Goal: Communication & Community: Answer question/provide support

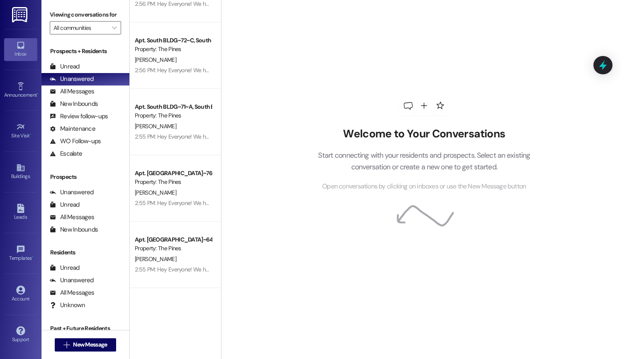
scroll to position [973, 0]
click at [76, 71] on div "Unread" at bounding box center [65, 66] width 30 height 9
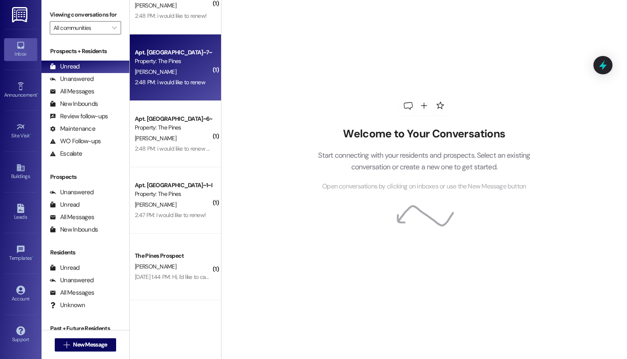
scroll to position [0, 0]
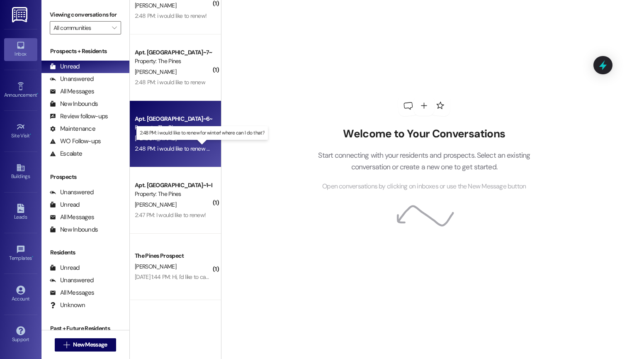
click at [170, 147] on div "2:48 PM: i would like to renew for winter! where can I do that? 2:48 PM: i woul…" at bounding box center [208, 148] width 147 height 7
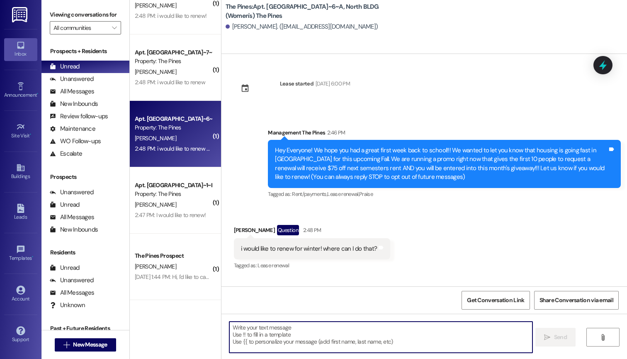
click at [270, 332] on textarea at bounding box center [381, 336] width 304 height 31
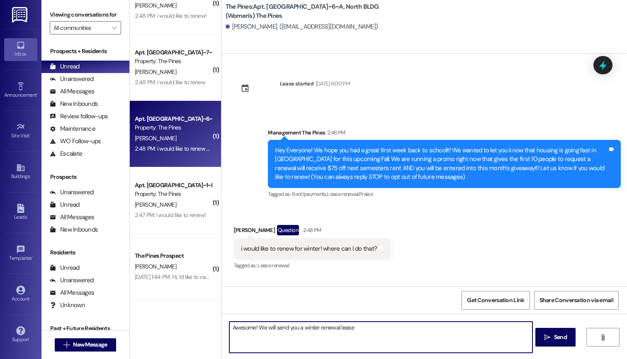
type textarea "Awesome! We will send you a winter renewal lease!"
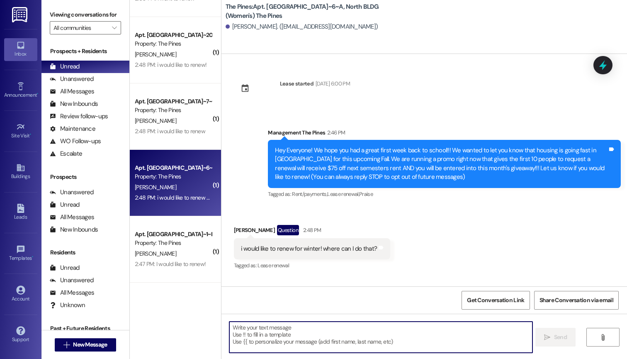
scroll to position [976, 0]
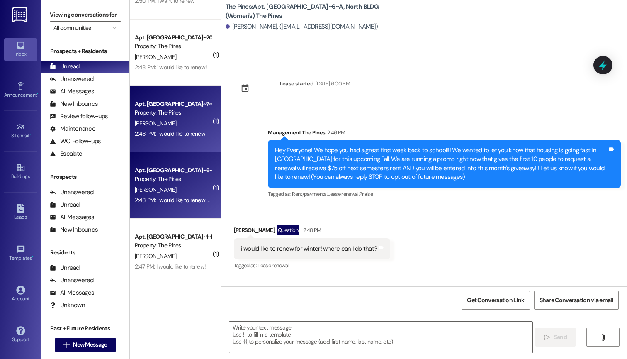
click at [166, 138] on div "2:48 PM: i would like to renew 2:48 PM: i would like to renew" at bounding box center [173, 134] width 78 height 10
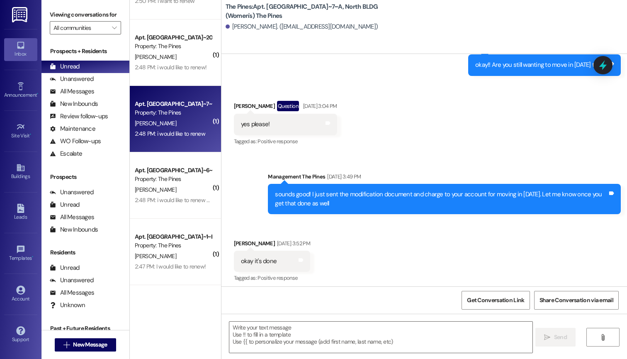
scroll to position [22959, 0]
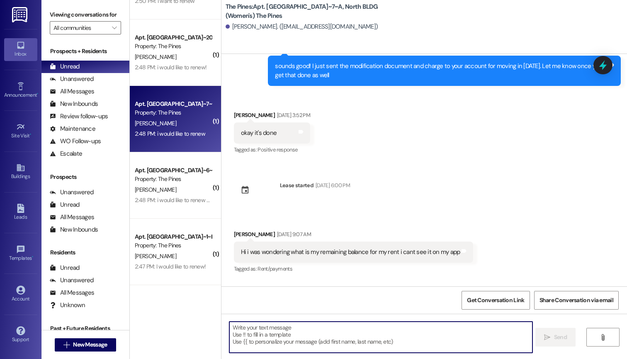
click at [278, 329] on textarea at bounding box center [381, 336] width 304 height 31
drag, startPoint x: 319, startPoint y: 328, endPoint x: 236, endPoint y: 335, distance: 83.2
click at [236, 335] on textarea "Awesome! We'll send that out to you!" at bounding box center [381, 336] width 304 height 31
click at [331, 322] on textarea "Awesome! We'll send that out to you!" at bounding box center [381, 336] width 304 height 31
drag, startPoint x: 329, startPoint y: 328, endPoint x: 229, endPoint y: 326, distance: 100.8
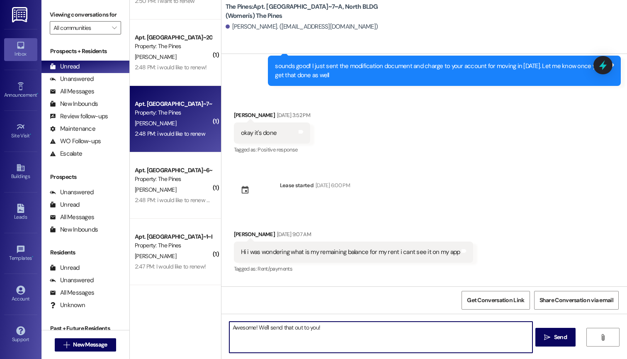
click at [229, 326] on textarea "Awesome! We'll send that out to you!" at bounding box center [381, 336] width 304 height 31
type textarea "Awesome! We'll send that out to you!"
click at [554, 338] on span "Send" at bounding box center [560, 337] width 13 height 9
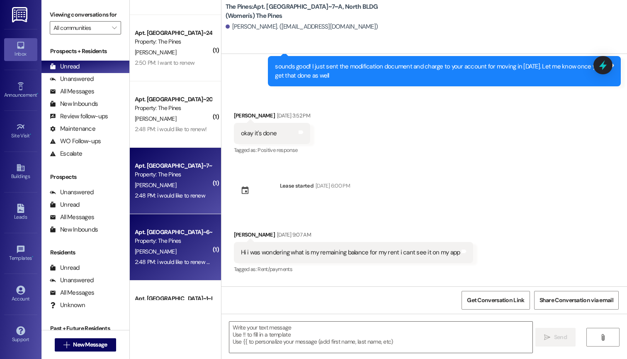
scroll to position [865, 0]
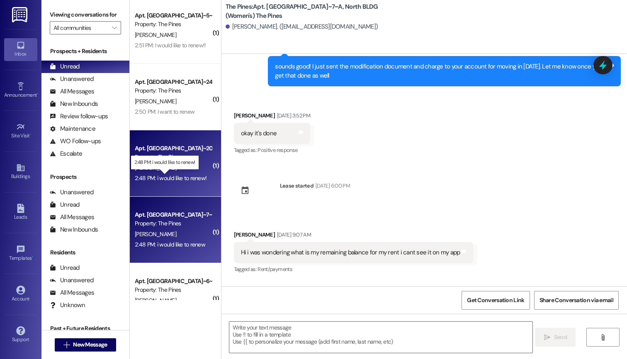
click at [173, 177] on div "2:48 PM: i would like to renew! 2:48 PM: i would like to renew!" at bounding box center [171, 177] width 72 height 7
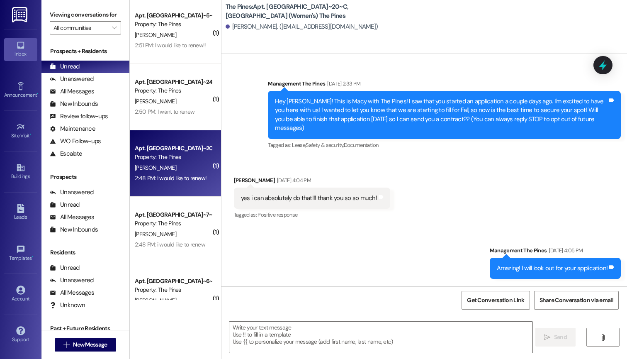
scroll to position [14890, 0]
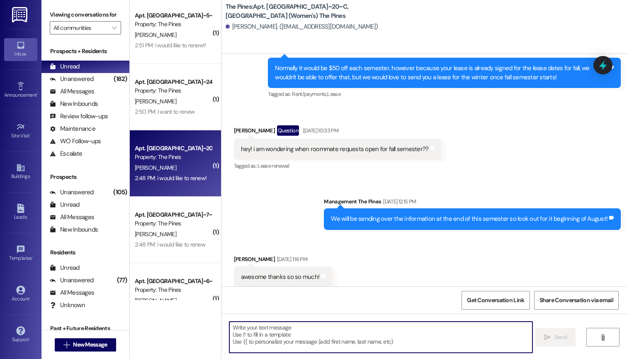
click at [262, 335] on textarea at bounding box center [381, 336] width 304 height 31
paste textarea "Awesome! We'll send that out to you!"
type textarea "Awesome! We'll send that out to you!"
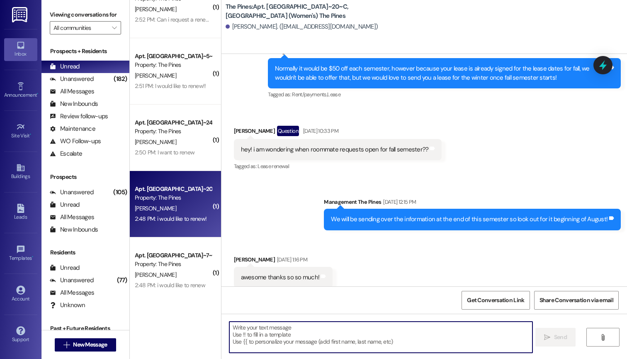
scroll to position [815, 0]
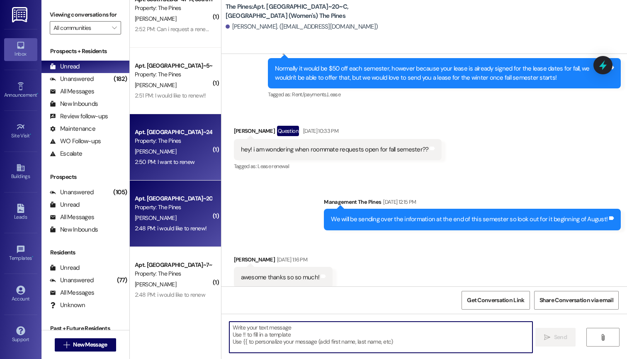
click at [167, 158] on div "2:50 PM: I want to renew 2:50 PM: I want to renew" at bounding box center [165, 161] width 60 height 7
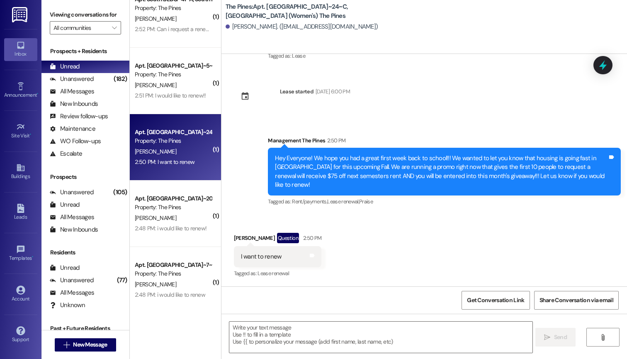
scroll to position [586, 0]
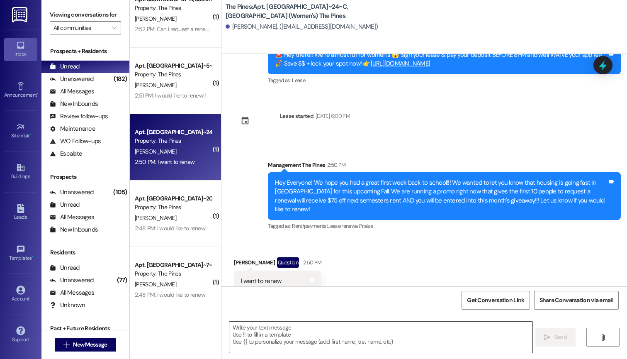
click at [255, 333] on textarea at bounding box center [381, 336] width 304 height 31
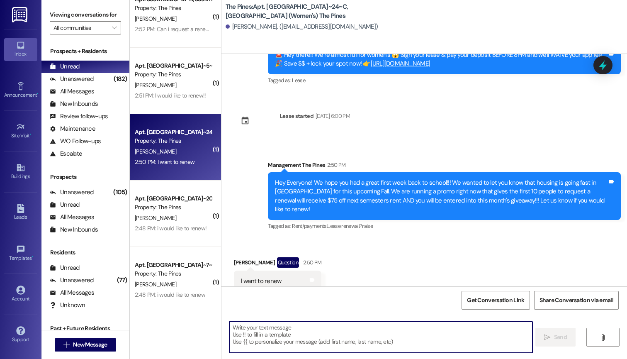
paste textarea "Awesome! We'll send that out to you!"
type textarea "Awesome! We'll send that out to you!"
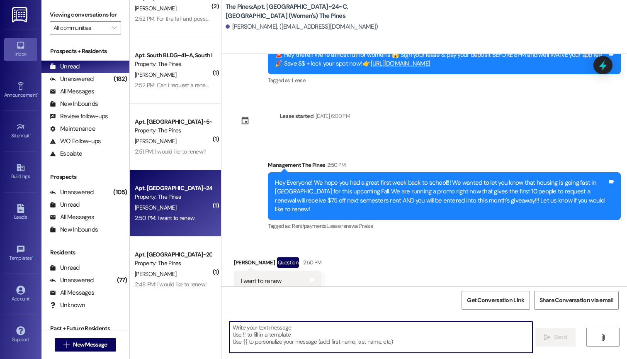
scroll to position [756, 0]
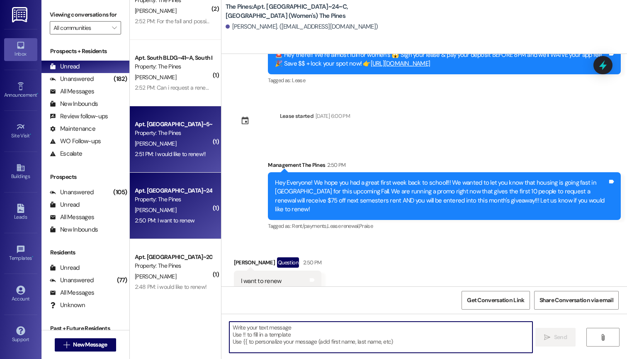
click at [169, 150] on div "2:51 PM: I would like to renew!! 2:51 PM: I would like to renew!!" at bounding box center [170, 153] width 71 height 7
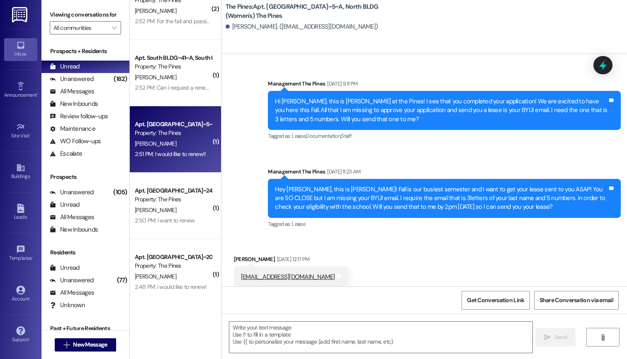
scroll to position [62283, 0]
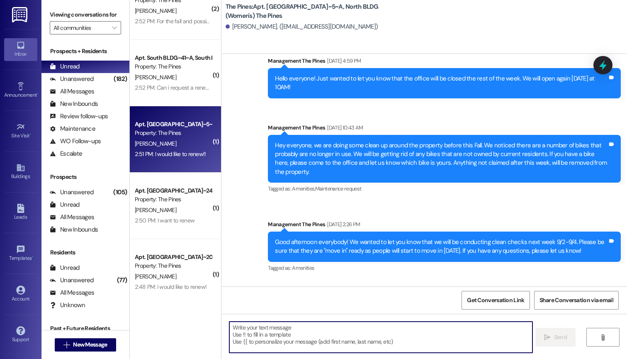
click at [273, 331] on textarea at bounding box center [381, 336] width 304 height 31
paste textarea "Awesome! We'll send that out to you!"
type textarea "Awesome! We'll send that out to you!"
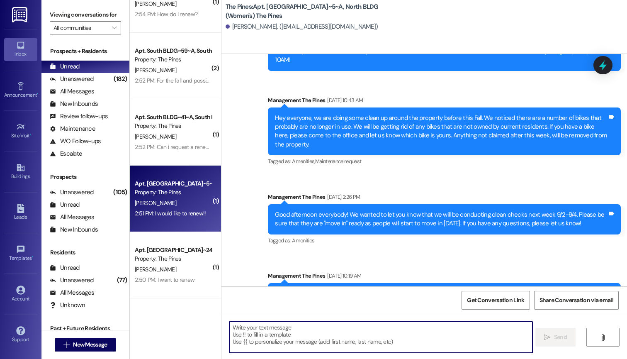
scroll to position [692, 0]
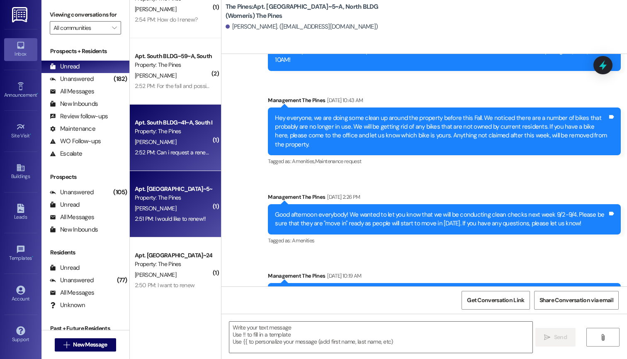
click at [172, 153] on div "2:52 PM: Can i request a renewal 2:52 PM: Can i request a renewal" at bounding box center [174, 151] width 79 height 7
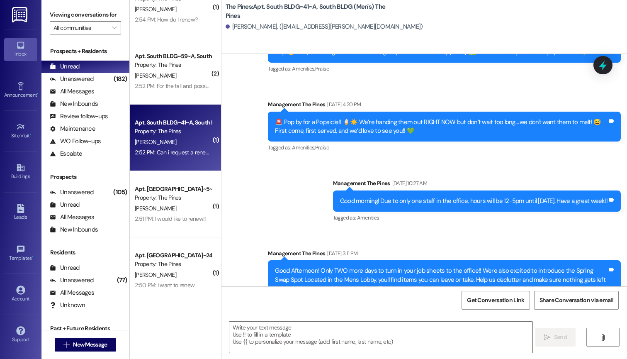
scroll to position [28207, 0]
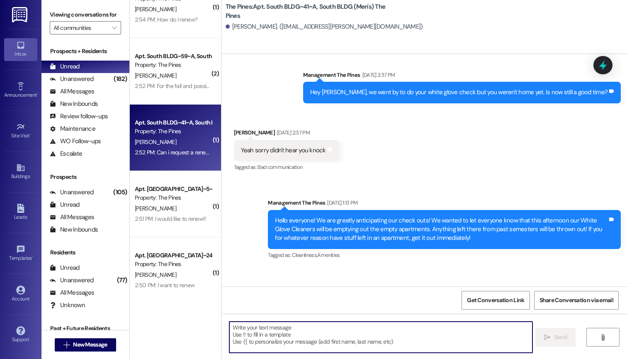
click at [248, 337] on textarea at bounding box center [381, 336] width 304 height 31
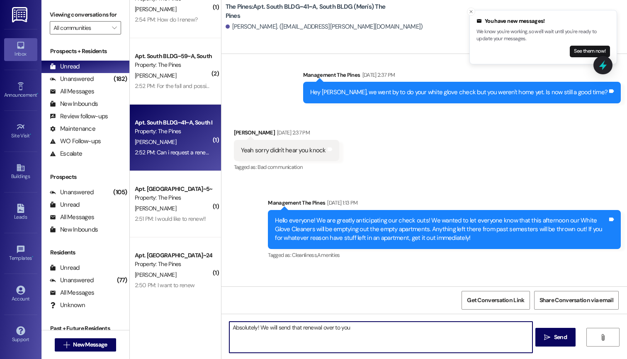
type textarea "Absolutely! We will send that renewal over to you!"
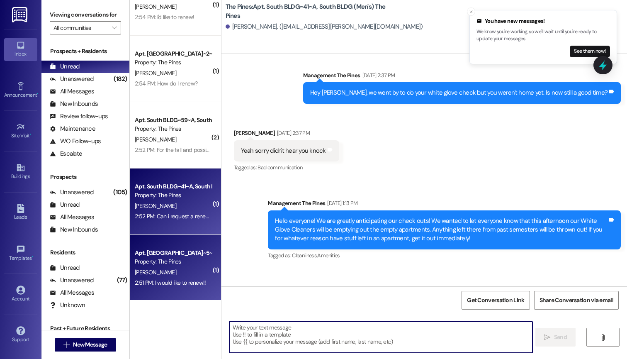
scroll to position [623, 0]
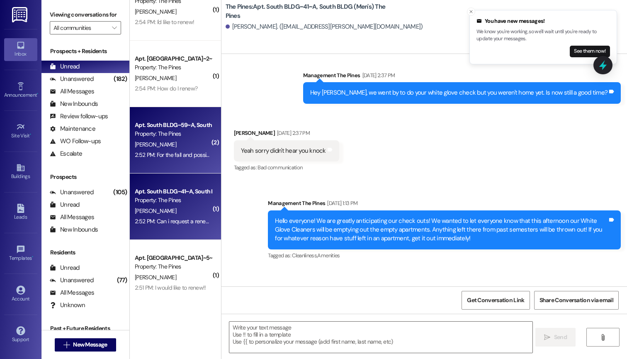
click at [170, 154] on div "2:52 PM: For the fall and possibly spring of next semester 2:52 PM: For the fal…" at bounding box center [203, 154] width 137 height 7
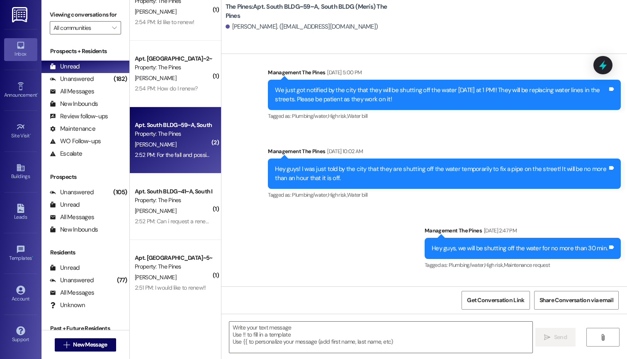
scroll to position [0, 0]
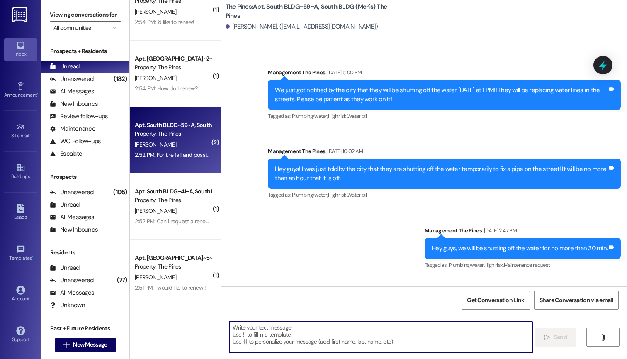
click at [289, 328] on textarea at bounding box center [381, 336] width 304 height 31
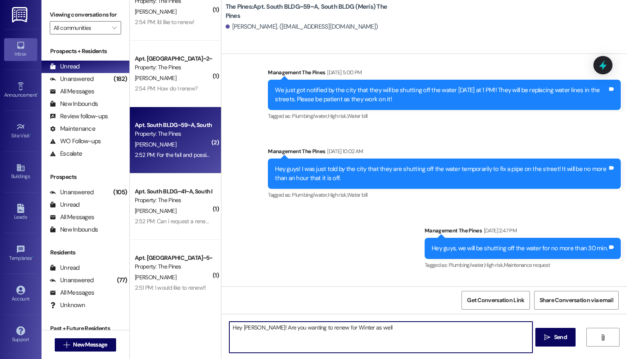
type textarea "Hey [PERSON_NAME]! Are you wanting to renew for Winter as well?"
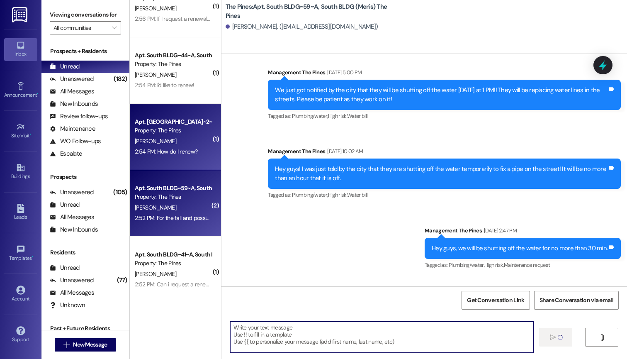
scroll to position [15086, 0]
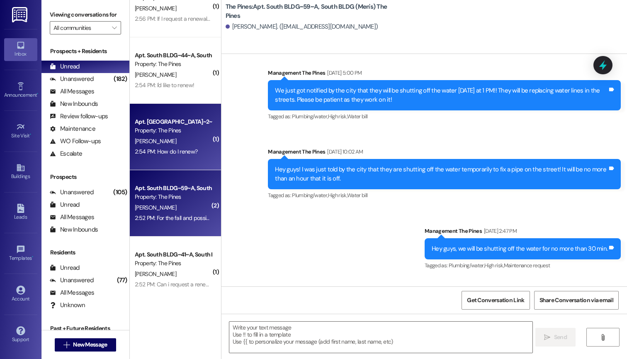
click at [174, 144] on div "[PERSON_NAME]" at bounding box center [173, 141] width 78 height 10
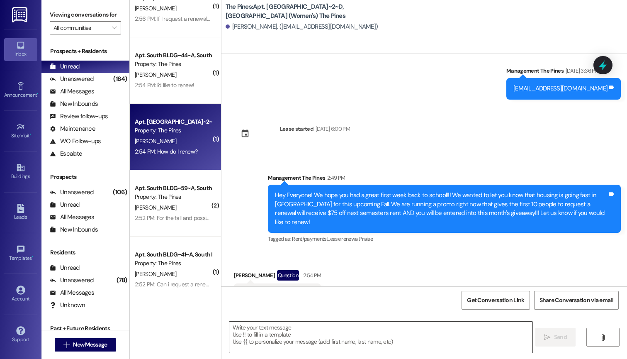
scroll to position [1170, 0]
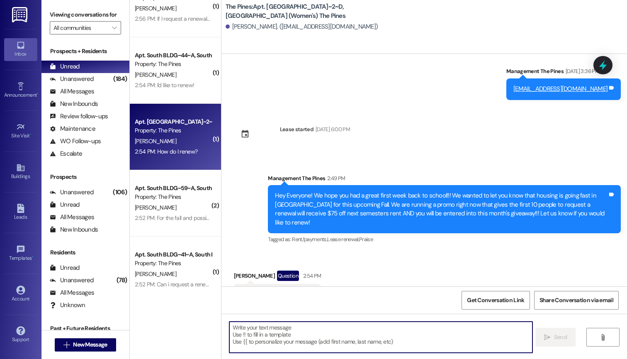
click at [280, 338] on textarea at bounding box center [381, 336] width 304 height 31
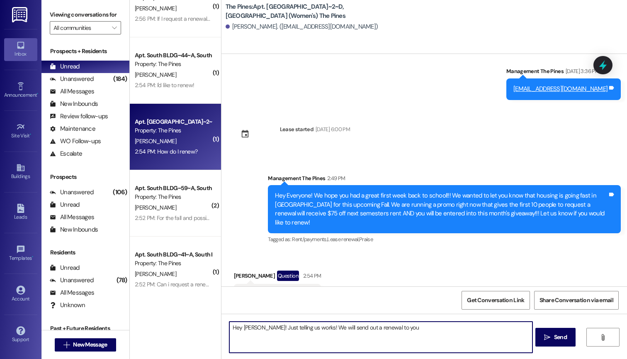
type textarea "Hey [PERSON_NAME]! Just telling us works! We will send out a renewal to you!"
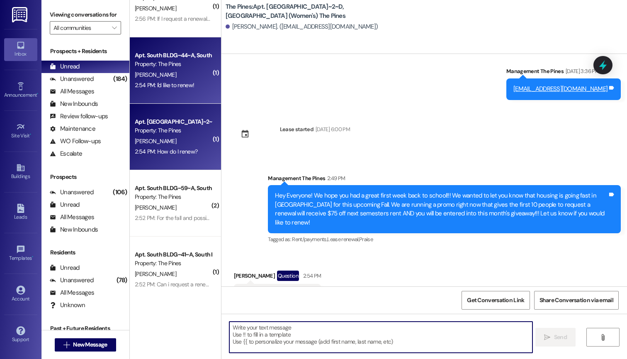
click at [176, 80] on div "2:54 PM: I'd like to renew! 2:54 PM: I'd like to renew!" at bounding box center [173, 85] width 78 height 10
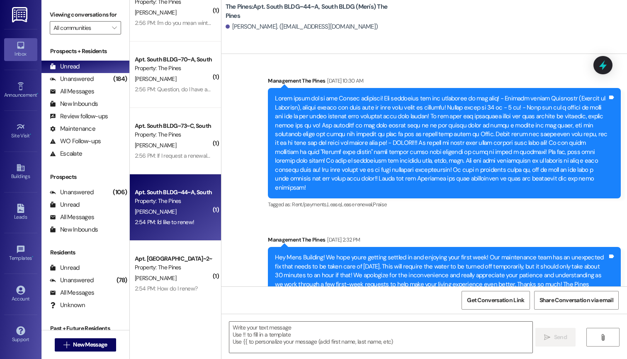
scroll to position [424, 0]
click at [249, 330] on textarea at bounding box center [381, 336] width 304 height 31
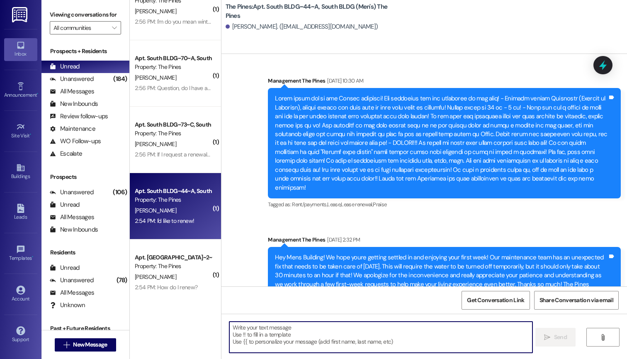
paste textarea "Awesome! We'll send that out to you!"
type textarea "Awesome! We'll send that out to you!"
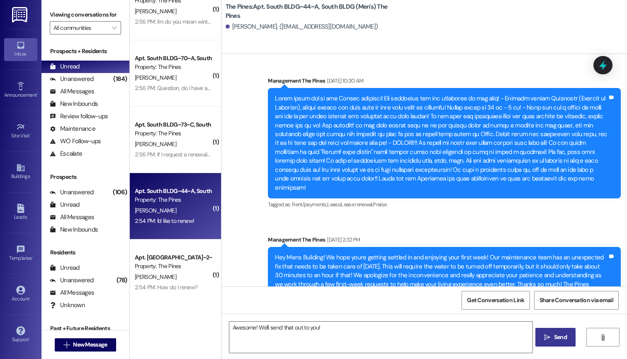
click at [550, 339] on icon "" at bounding box center [547, 337] width 6 height 7
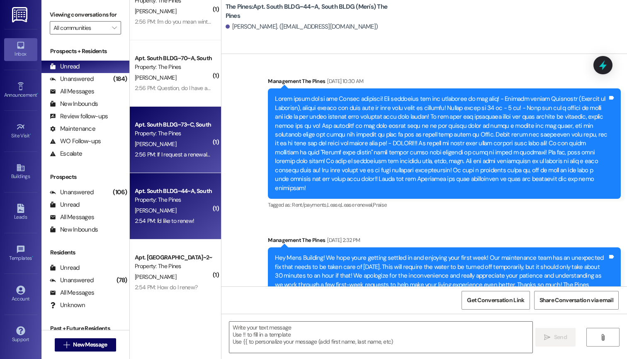
click at [169, 153] on div "2:56 PM: If I request a renewal what semester would that be for me? 2:56 PM: If…" at bounding box center [217, 154] width 164 height 7
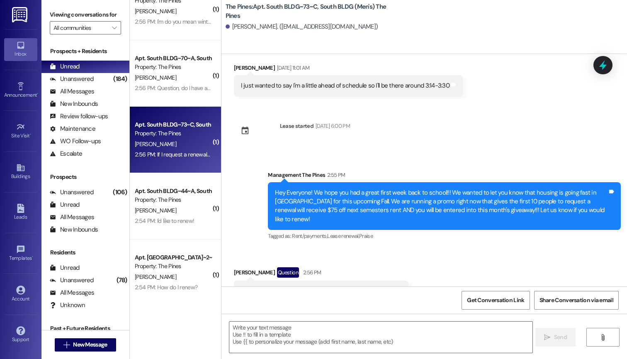
scroll to position [0, 0]
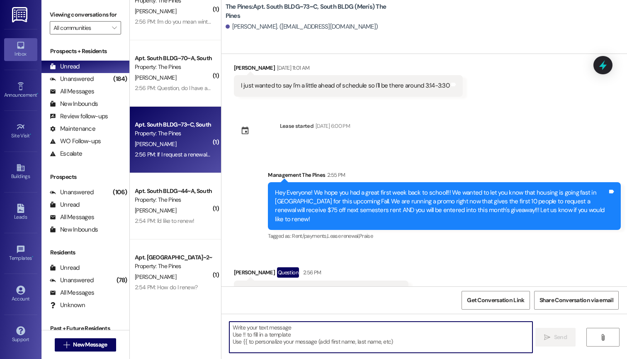
click at [289, 338] on textarea at bounding box center [381, 336] width 304 height 31
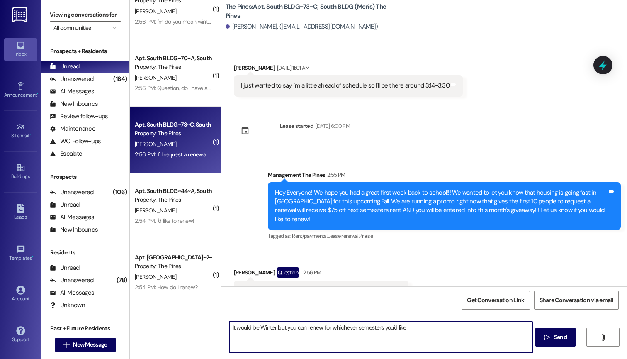
type textarea "It would be Winter but you can renew for whichever semesters you'd like!"
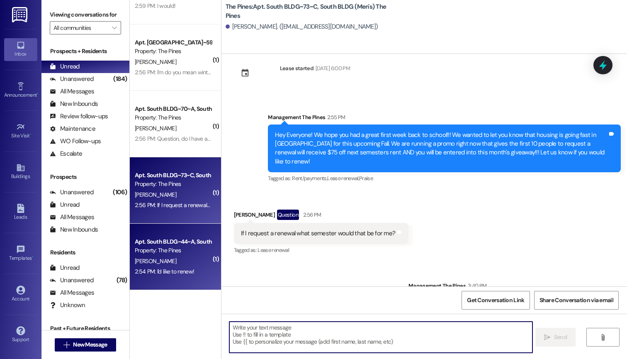
scroll to position [344, 0]
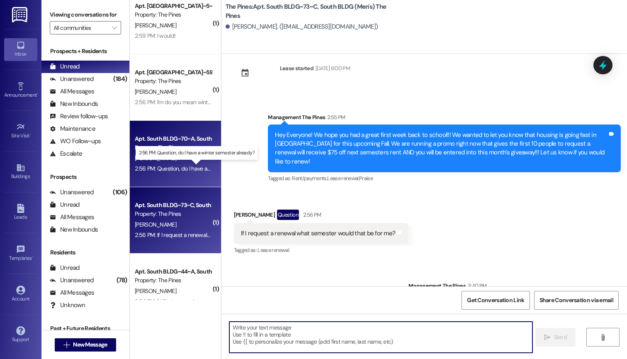
click at [160, 165] on div "2:56 PM: Question, do I have a winter semester already? 2:56 PM: Question, do I…" at bounding box center [202, 168] width 135 height 7
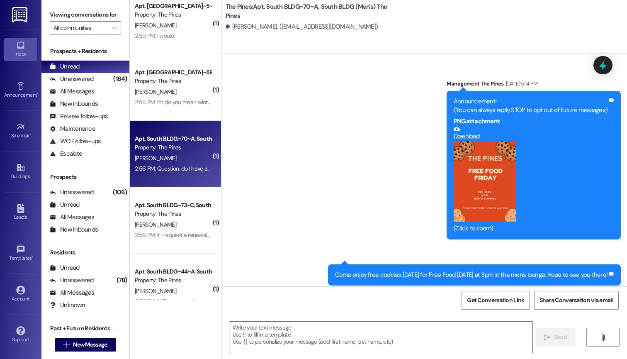
scroll to position [38356, 0]
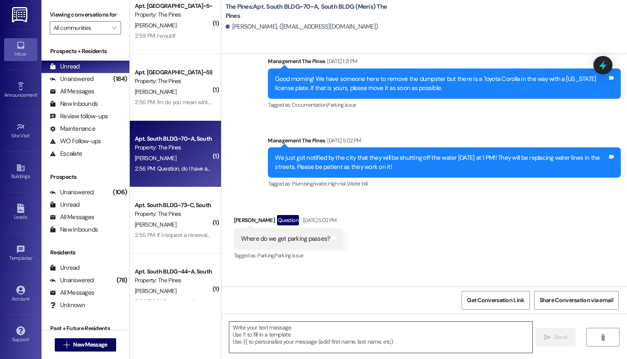
click at [237, 330] on textarea at bounding box center [381, 336] width 304 height 31
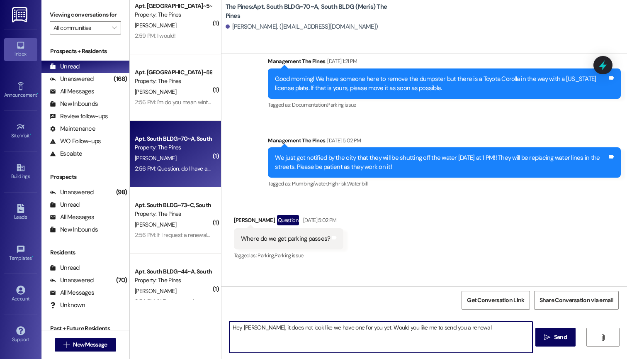
type textarea "Hey [PERSON_NAME], it does not look like we have one for you yet. Would you lik…"
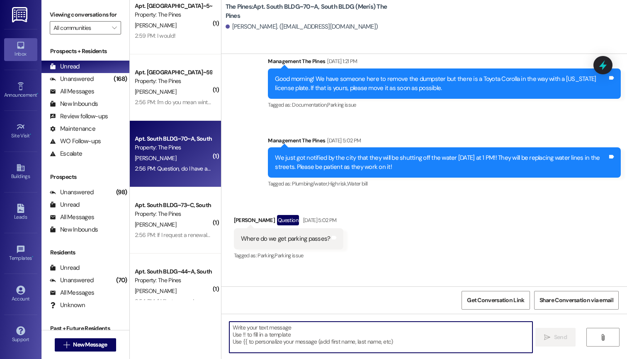
scroll to position [38356, 0]
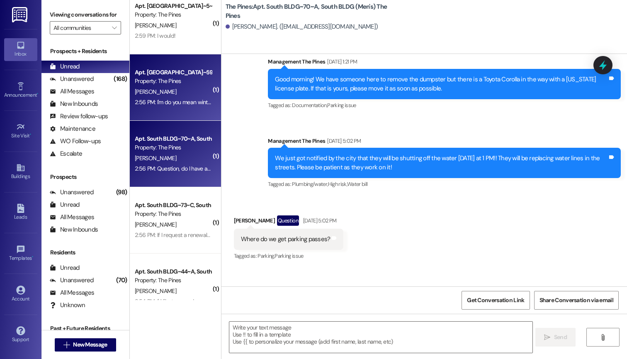
click at [153, 101] on div "2:56 PM: I'm do you mean winter semester or like next year fall 2:56 PM: I'm do…" at bounding box center [209, 101] width 148 height 7
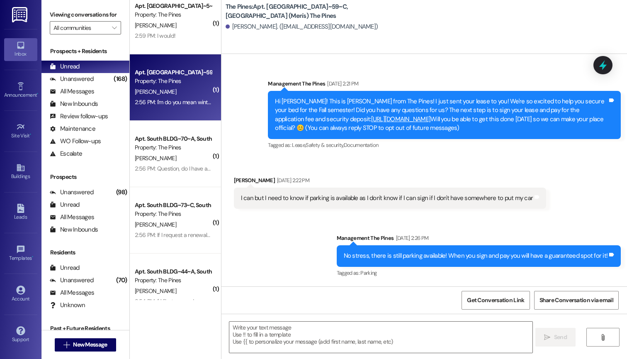
scroll to position [703, 0]
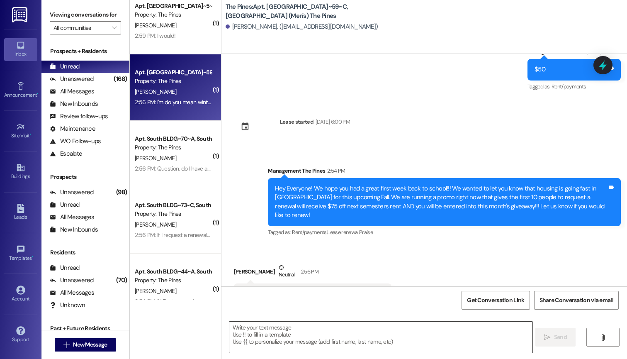
click at [282, 336] on textarea at bounding box center [381, 336] width 304 height 31
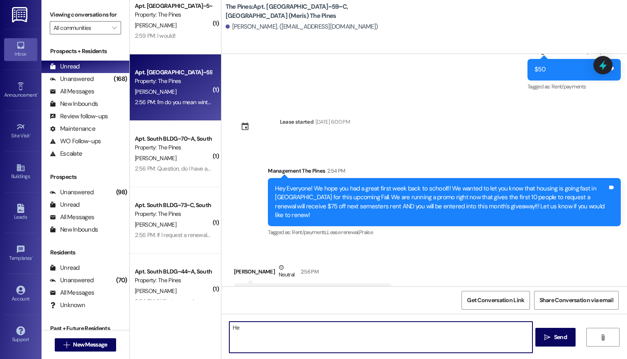
type textarea "H"
type textarea "The Winter! Thank you of catching that [PERSON_NAME]!"
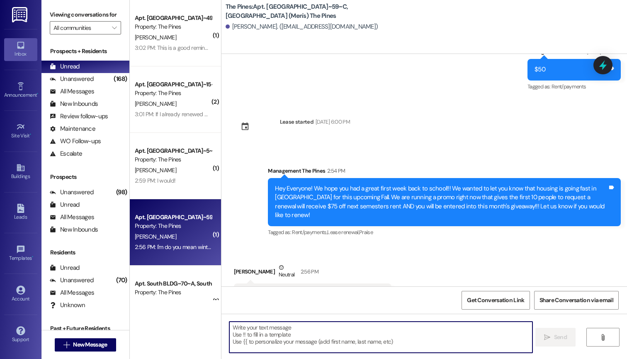
scroll to position [192, 0]
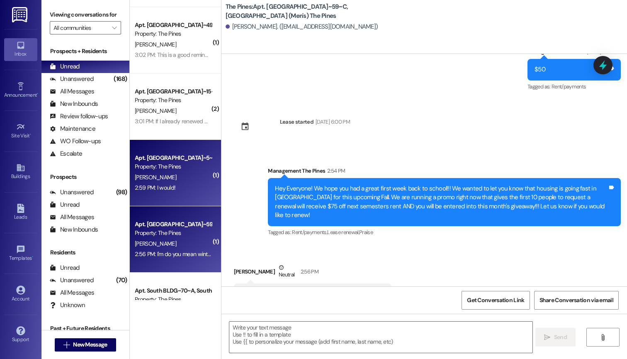
click at [162, 172] on div "[PERSON_NAME]" at bounding box center [173, 177] width 78 height 10
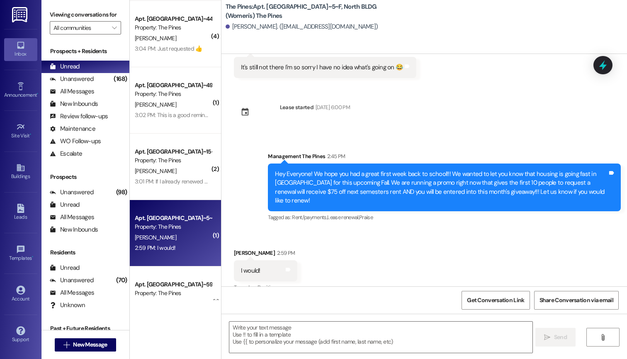
scroll to position [129, 0]
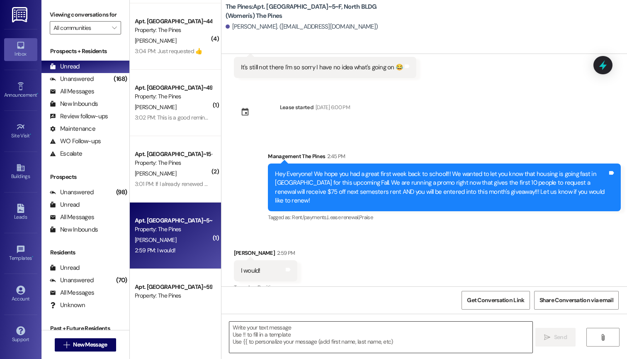
click at [250, 333] on textarea at bounding box center [381, 336] width 304 height 31
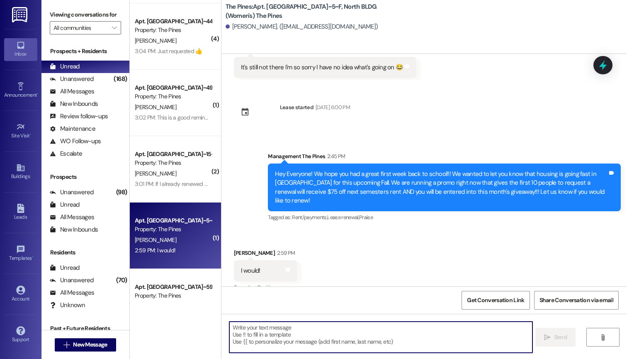
paste textarea "Awesome! We'll send that out to you!"
type textarea "Awesome! We'll send that out to you!"
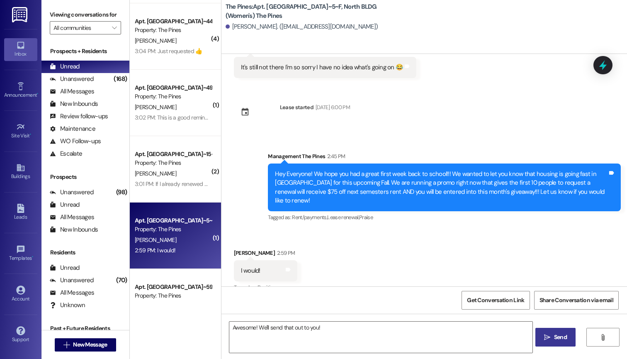
click at [547, 340] on icon "" at bounding box center [547, 337] width 6 height 7
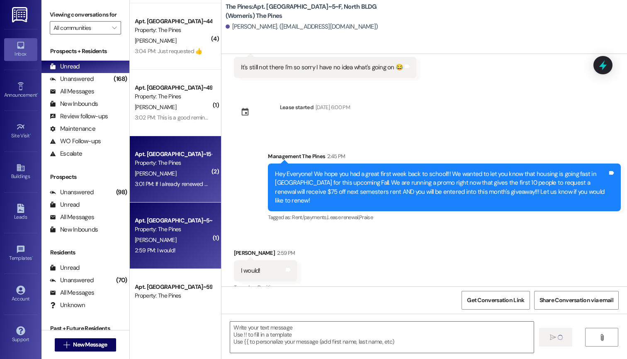
click at [160, 180] on div "3:01 PM: If I already renewed my lease, am I entered? 👀 3:01 PM: If I already r…" at bounding box center [202, 183] width 135 height 7
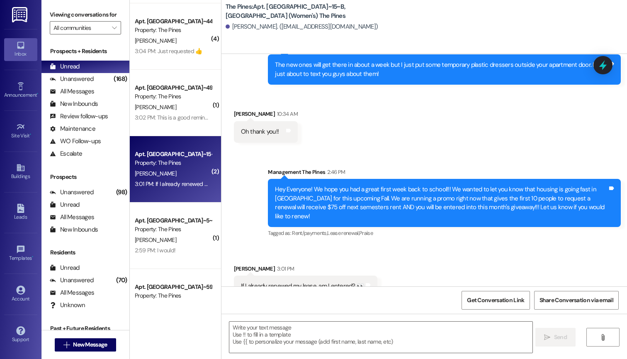
scroll to position [2024, 0]
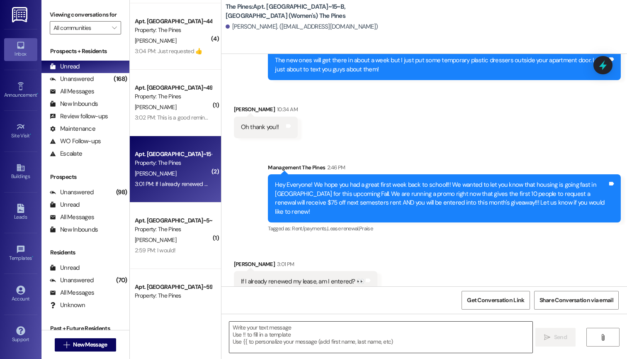
click at [295, 333] on textarea at bounding box center [381, 336] width 304 height 31
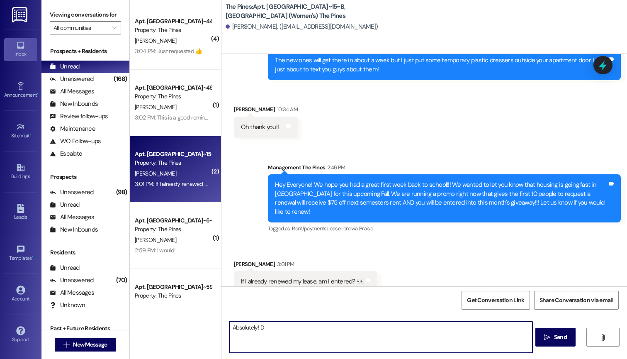
type textarea "Absolutely!"
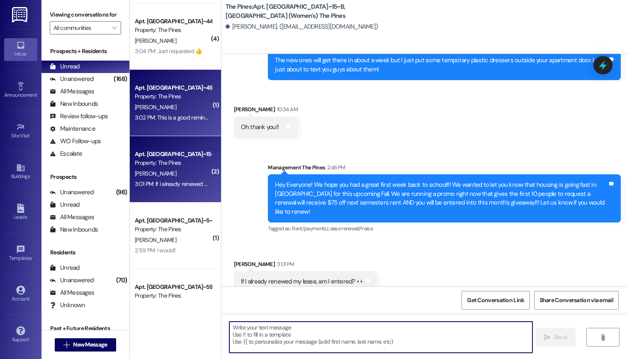
click at [170, 111] on div "[PERSON_NAME]" at bounding box center [173, 107] width 78 height 10
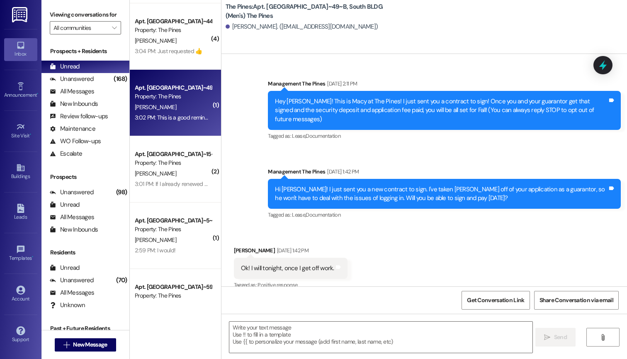
scroll to position [21677, 0]
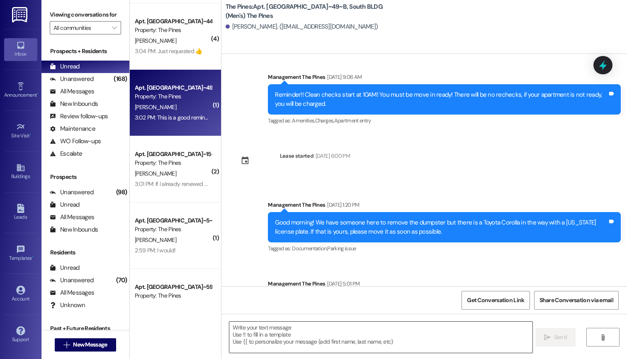
click at [247, 343] on textarea at bounding box center [381, 336] width 304 height 31
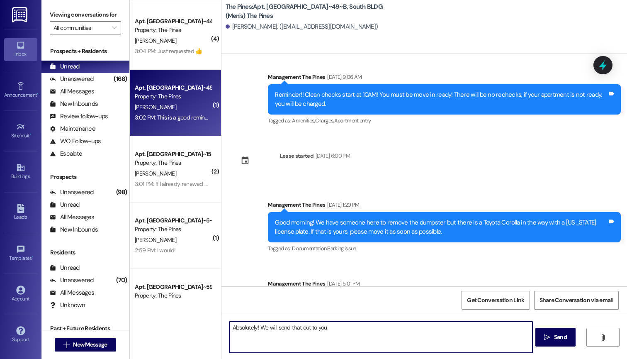
type textarea "Absolutely! We will send that out to you!"
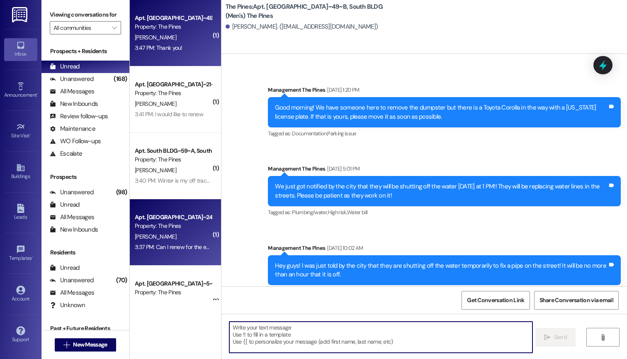
scroll to position [0, 0]
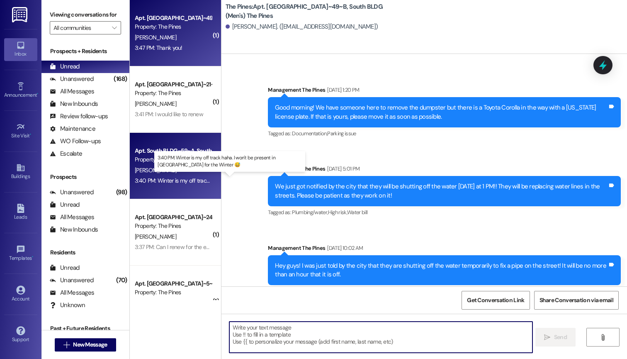
click at [170, 179] on div "3:40 PM: Winter is my off track haha. I won't be present in [GEOGRAPHIC_DATA] f…" at bounding box center [252, 180] width 235 height 7
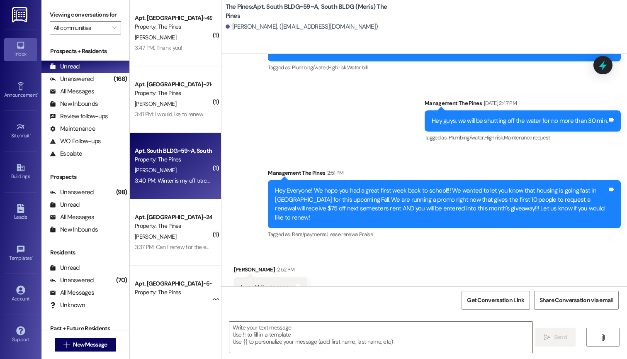
scroll to position [15213, 0]
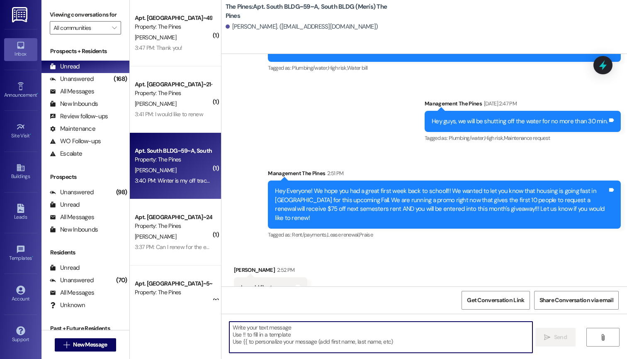
click at [300, 334] on textarea at bounding box center [381, 336] width 304 height 31
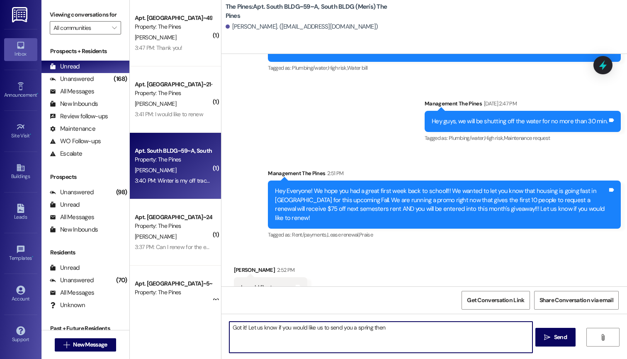
type textarea "Got it! Let us know if you would like us to send you a spring then!"
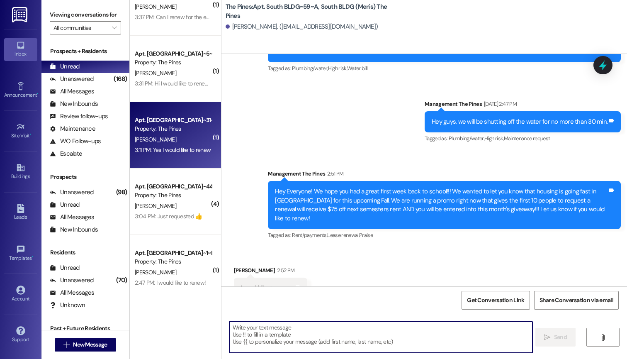
scroll to position [241, 0]
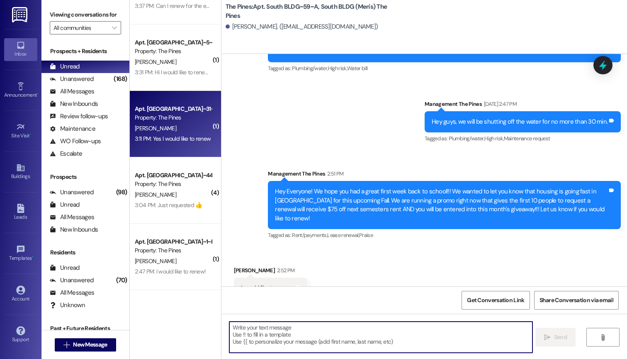
click at [168, 135] on div "3:11 PM: Yes I would like to renew 3:11 PM: Yes I would like to renew" at bounding box center [173, 138] width 76 height 7
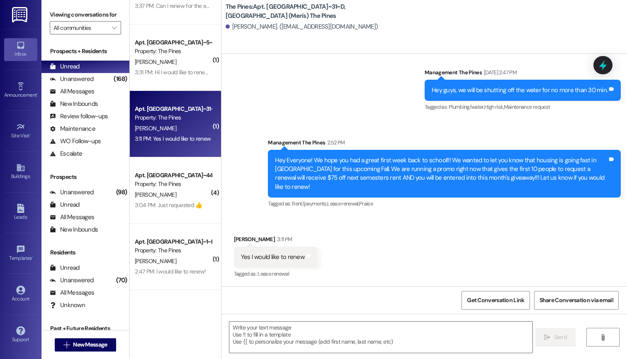
scroll to position [727, 0]
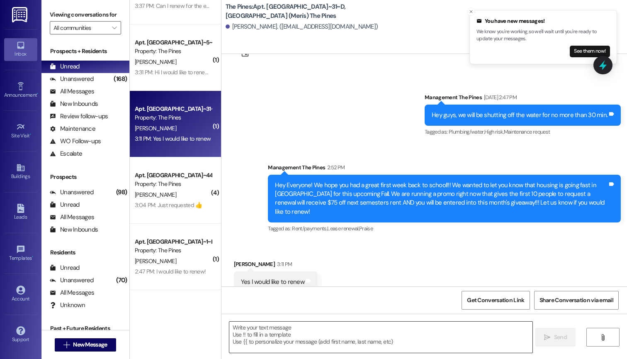
click at [262, 322] on textarea at bounding box center [381, 336] width 304 height 31
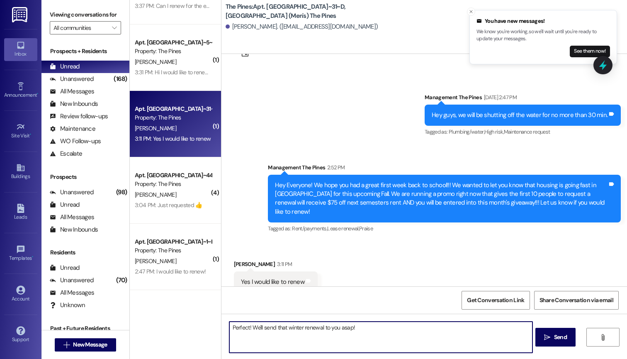
drag, startPoint x: 353, startPoint y: 328, endPoint x: 226, endPoint y: 329, distance: 127.7
click at [229, 329] on textarea "Perfect! We'll send that winter renewal to you asap!" at bounding box center [381, 336] width 304 height 31
type textarea "Perfect! We'll send that winter renewal to you asap!"
click at [547, 338] on icon "" at bounding box center [547, 337] width 6 height 7
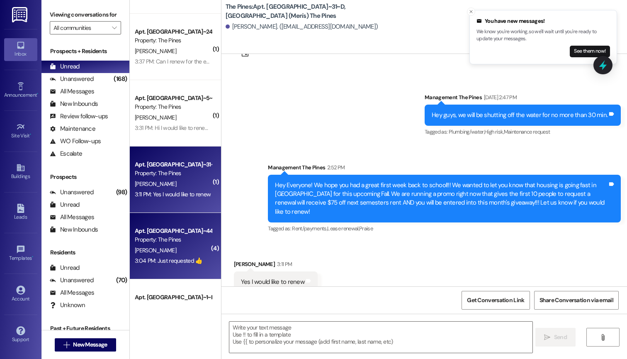
scroll to position [155, 0]
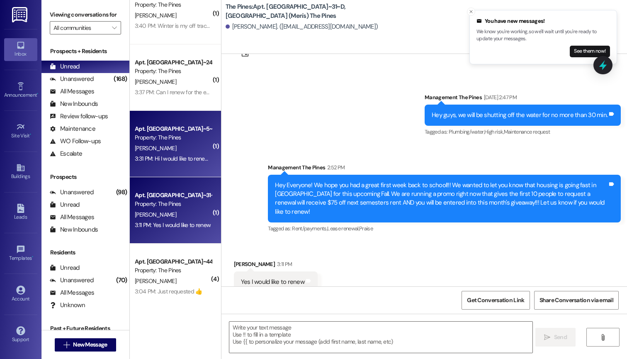
click at [170, 155] on div "3:31 PM: Hi I would like to renew my contract 3:31 PM: Hi I would like to renew…" at bounding box center [187, 158] width 105 height 7
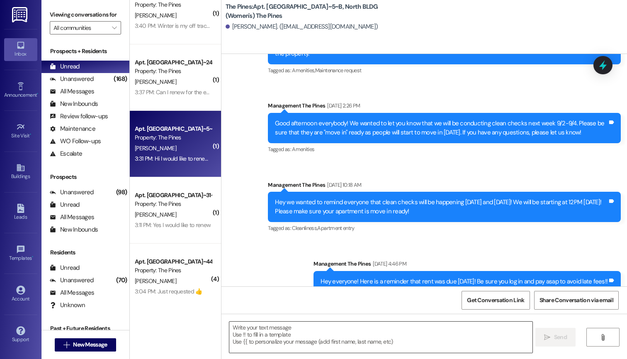
scroll to position [51765, 0]
click at [270, 327] on textarea at bounding box center [381, 336] width 304 height 31
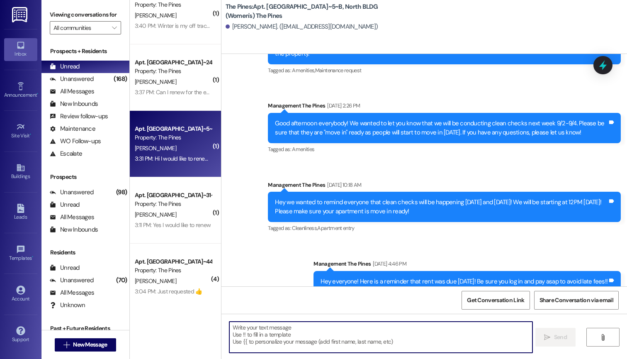
paste textarea "Perfect! We'll send that winter renewal to you asap!"
type textarea "Perfect! We'll send that winter renewal to you asap!"
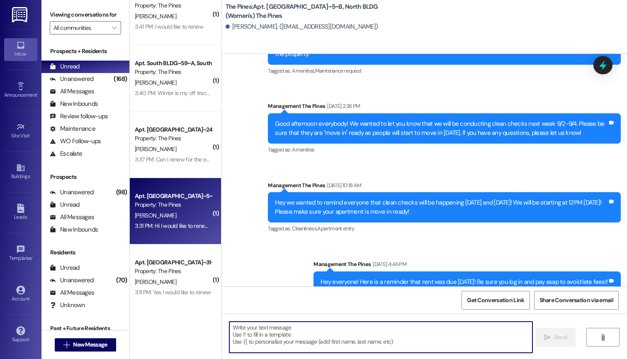
scroll to position [83, 0]
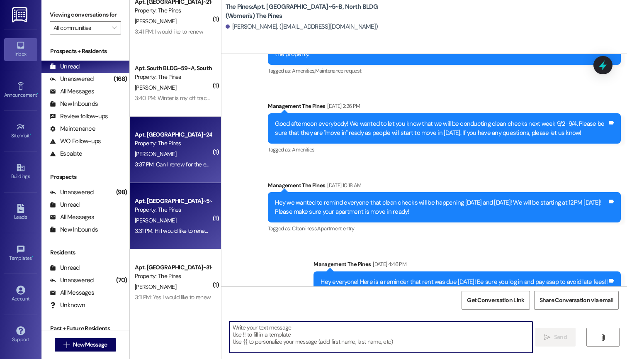
click at [173, 152] on div "[PERSON_NAME]" at bounding box center [173, 154] width 78 height 10
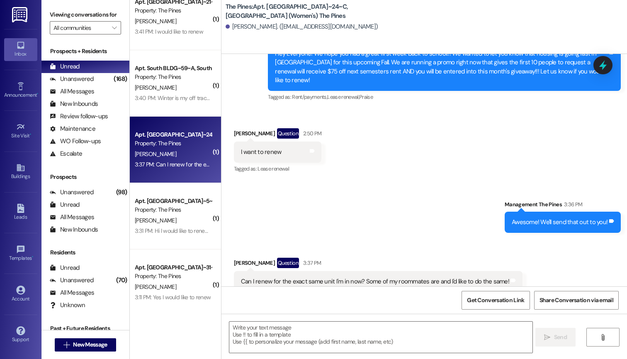
scroll to position [0, 0]
click at [303, 328] on textarea at bounding box center [381, 336] width 304 height 31
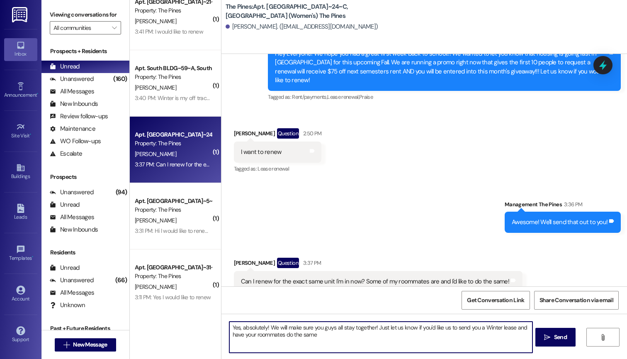
type textarea "Yes, absolutely! We will make sure you guys all stay together! Just let us know…"
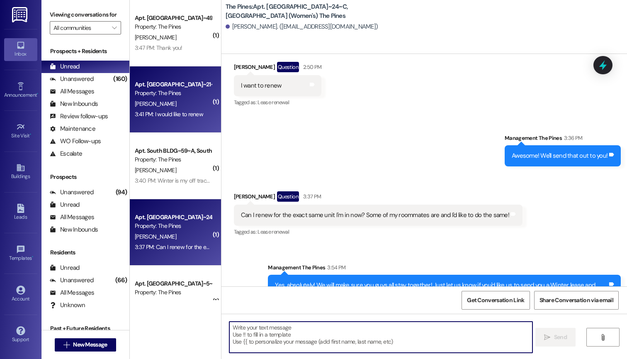
click at [166, 111] on div "3:41 PM: I would like to renew 3:41 PM: I would like to renew" at bounding box center [169, 113] width 68 height 7
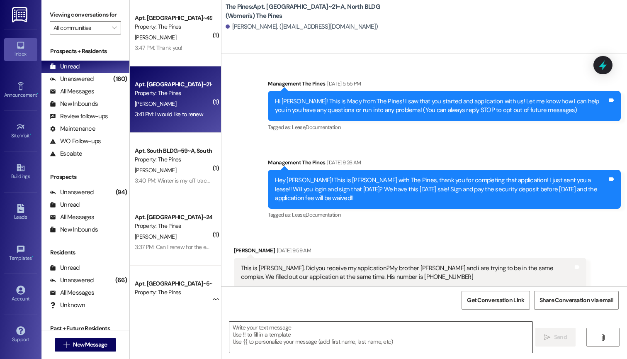
scroll to position [13161, 0]
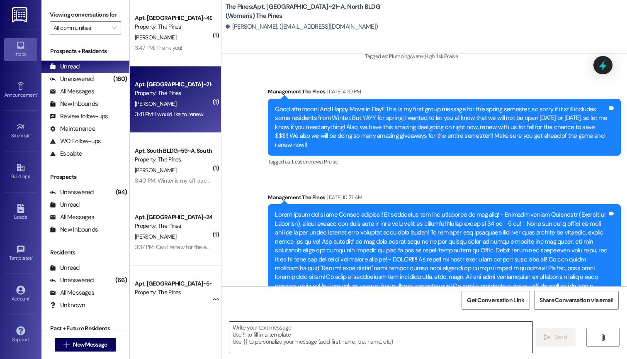
click at [269, 332] on textarea at bounding box center [381, 336] width 304 height 31
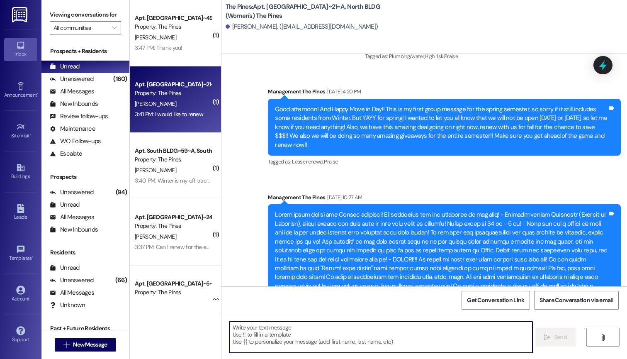
paste textarea "Perfect! We'll send that winter renewal to you asap!"
type textarea "Perfect! We'll send that winter renewal to you asap!"
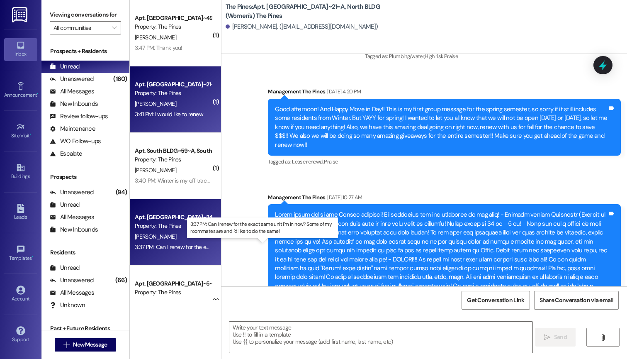
click at [175, 246] on div "3:37 PM: Can I renew for the exact same unit I'm in now? Some of my roommates a…" at bounding box center [268, 246] width 267 height 7
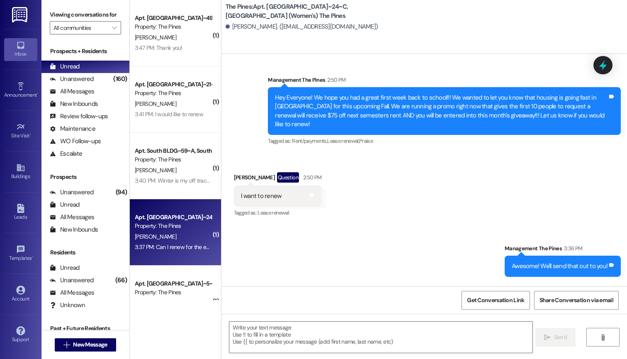
scroll to position [0, 0]
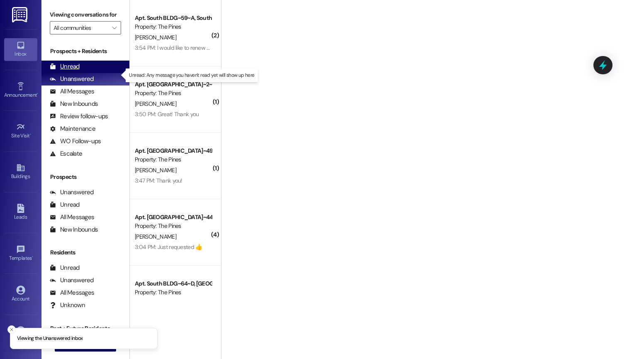
click at [79, 71] on div "Unread" at bounding box center [65, 66] width 30 height 9
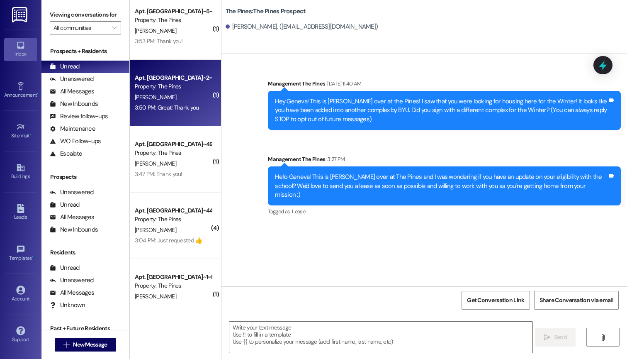
scroll to position [148, 0]
